Goal: Communication & Community: Answer question/provide support

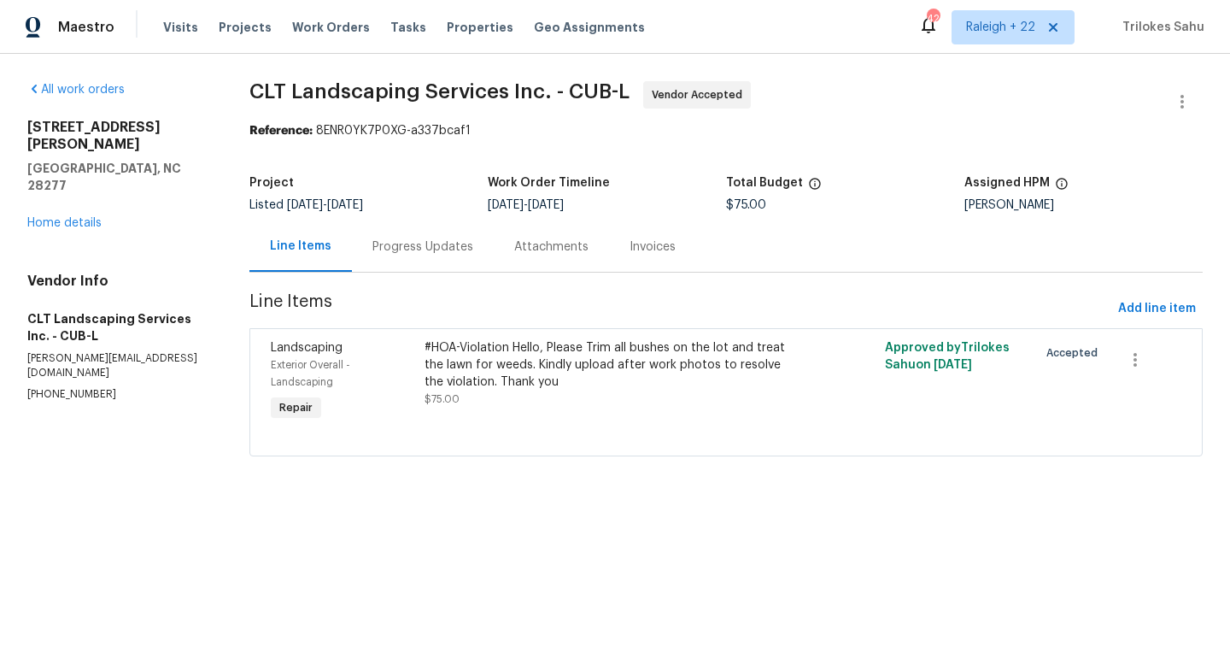
click at [443, 251] on div "Progress Updates" at bounding box center [422, 246] width 101 height 17
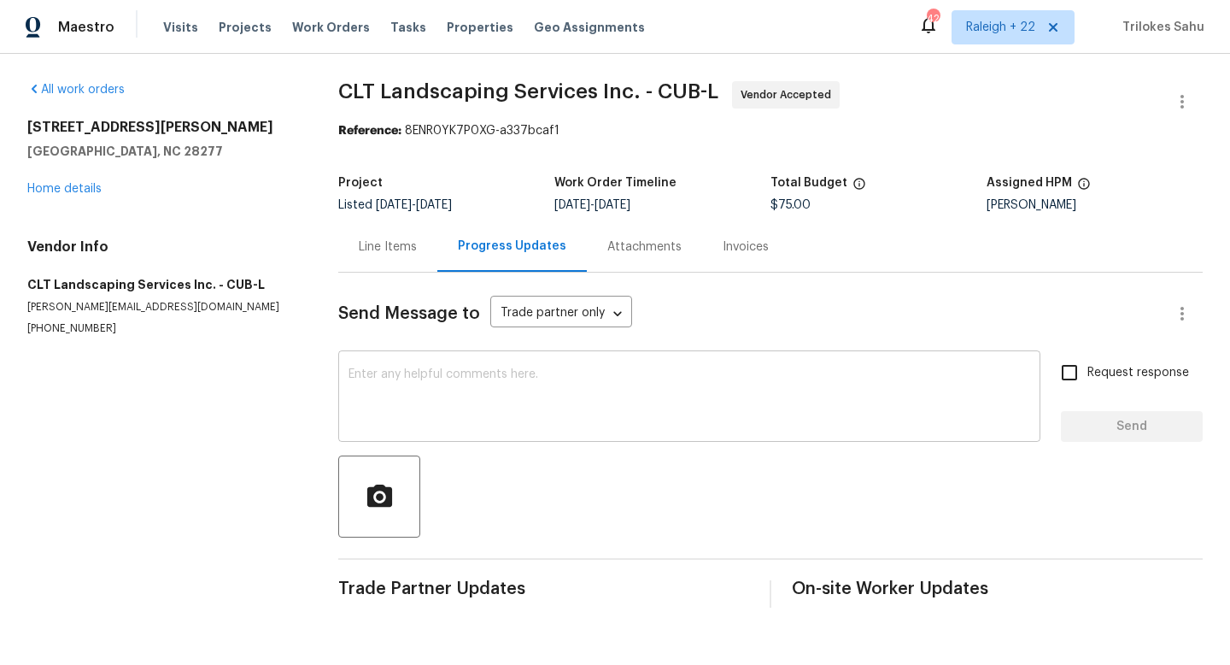
click at [477, 419] on textarea at bounding box center [690, 398] width 682 height 60
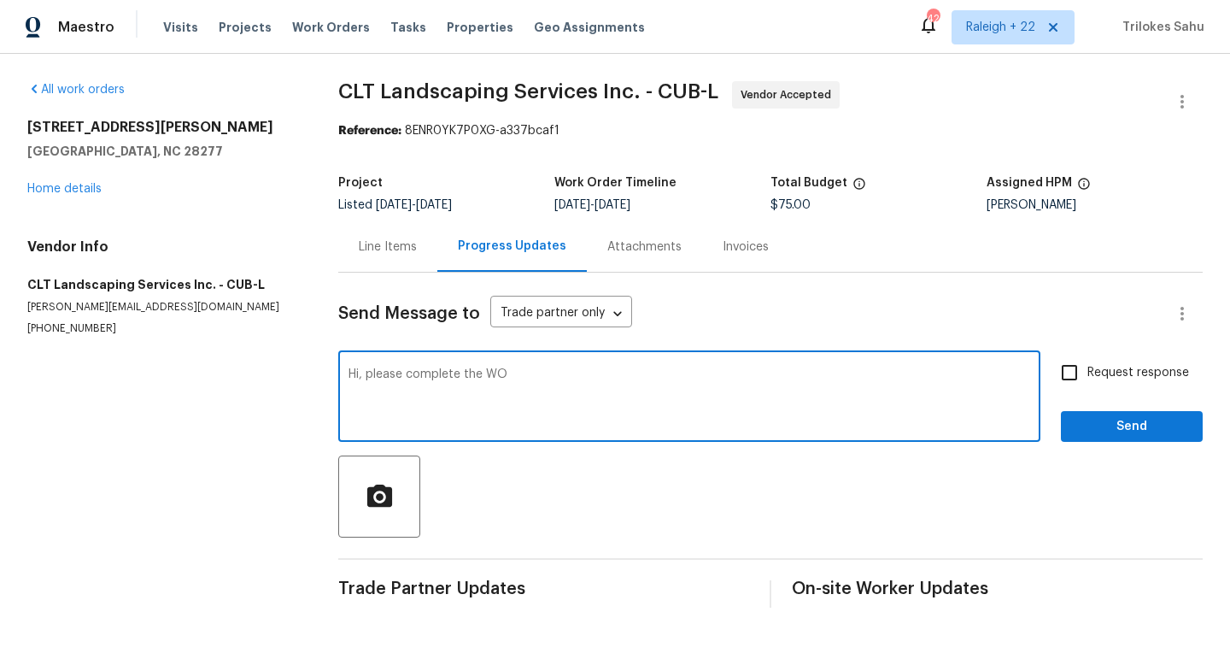
click at [528, 382] on textarea "Hi, please complete the WO" at bounding box center [690, 398] width 682 height 60
type textarea "Hi, please complete the WO as per the timeline and upload the after-work photos…"
click at [1070, 372] on input "Request response" at bounding box center [1070, 372] width 36 height 36
checkbox input "true"
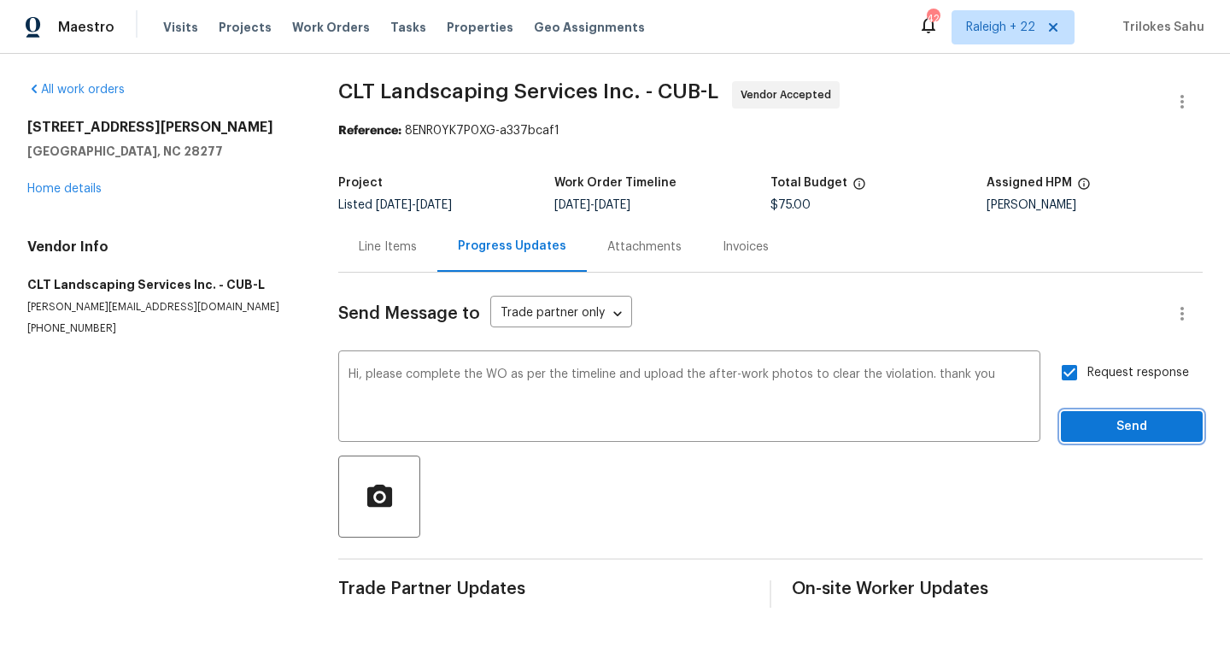
click at [1092, 424] on span "Send" at bounding box center [1132, 426] width 114 height 21
